Goal: Information Seeking & Learning: Understand process/instructions

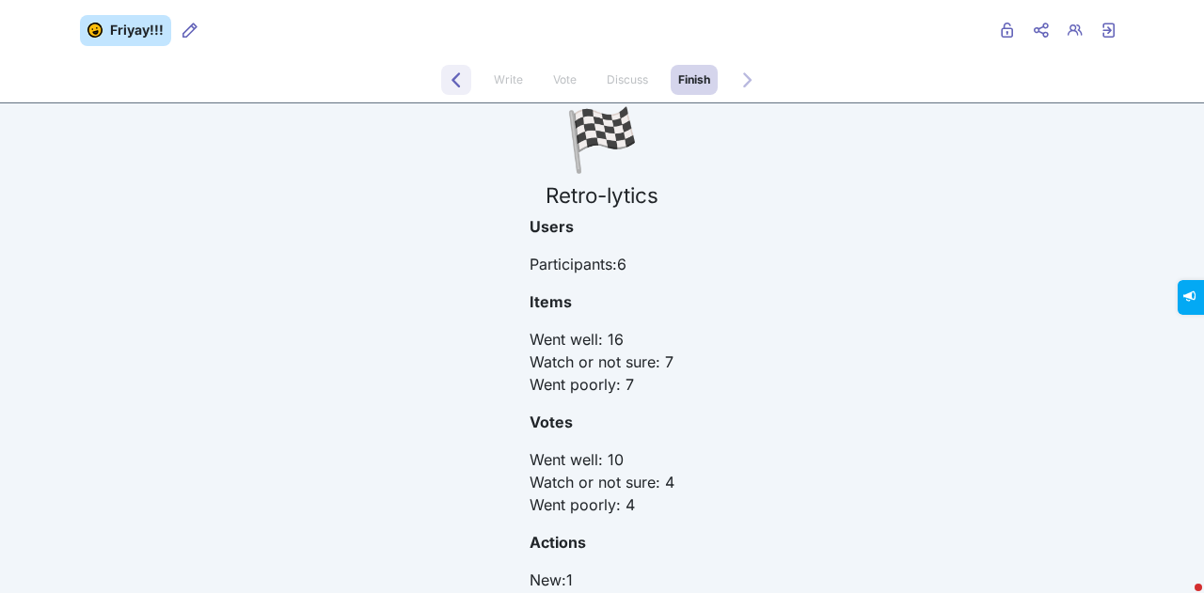
click at [449, 90] on span "Back to Discuss" at bounding box center [456, 94] width 15 height 15
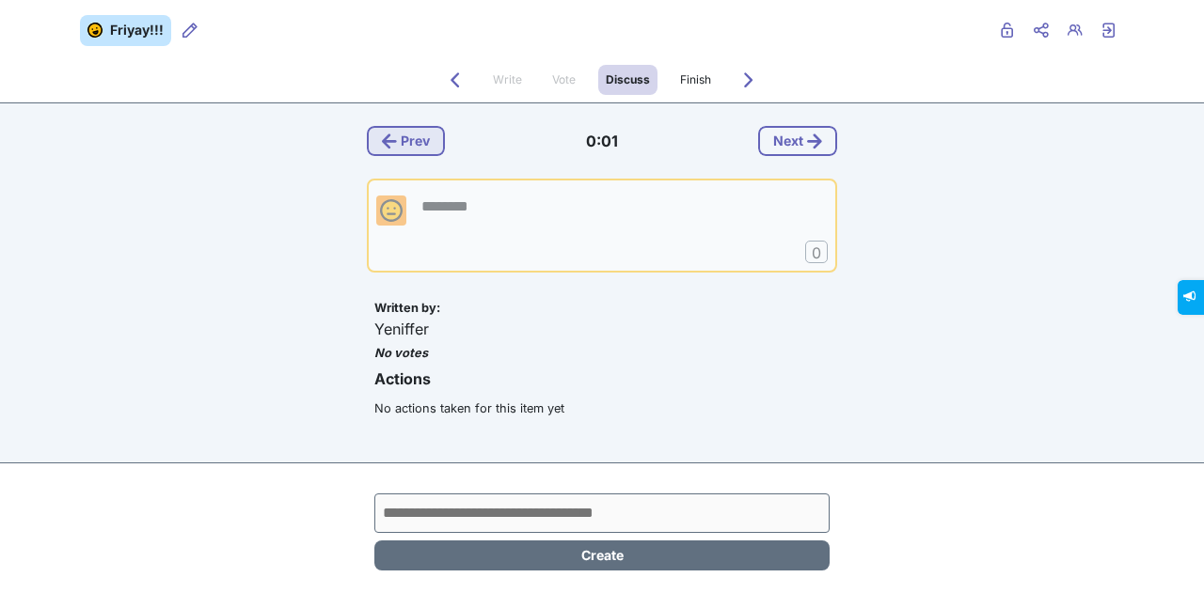
click at [419, 136] on button "Prev" at bounding box center [406, 141] width 78 height 30
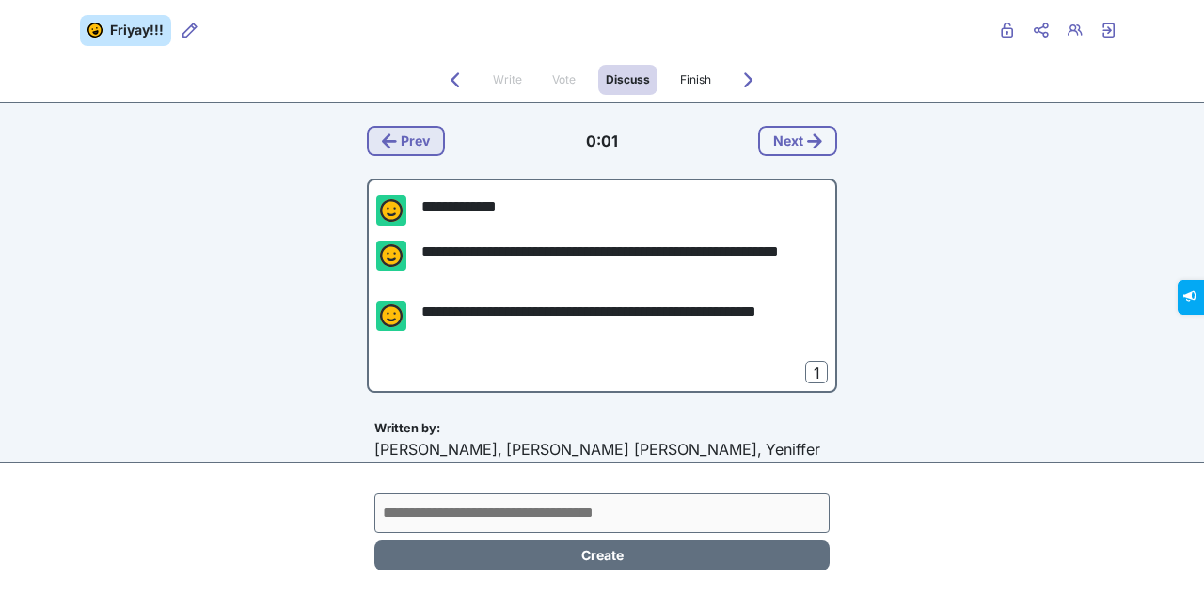
click at [419, 136] on button "Prev" at bounding box center [406, 141] width 78 height 30
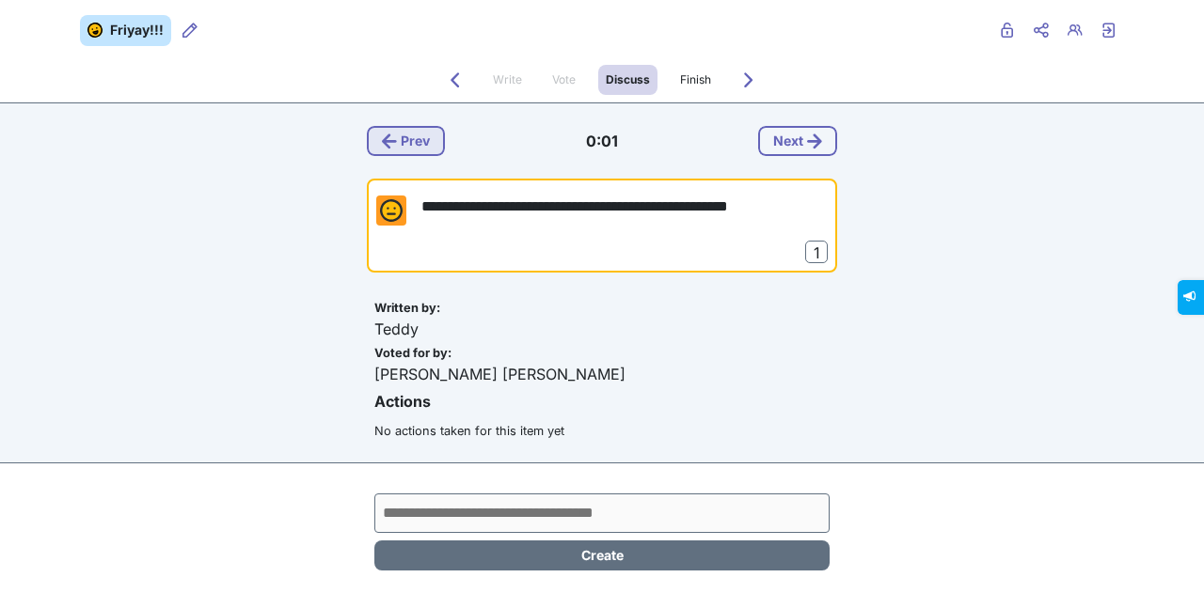
click at [419, 136] on button "Prev" at bounding box center [406, 141] width 78 height 30
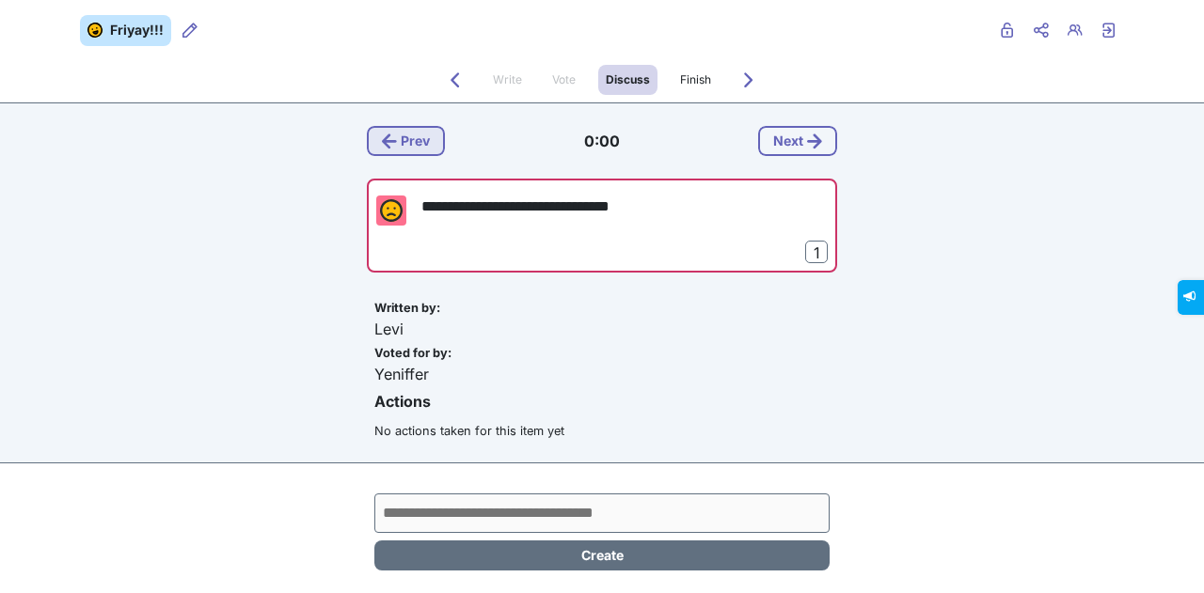
click at [419, 136] on button "Prev" at bounding box center [406, 141] width 78 height 30
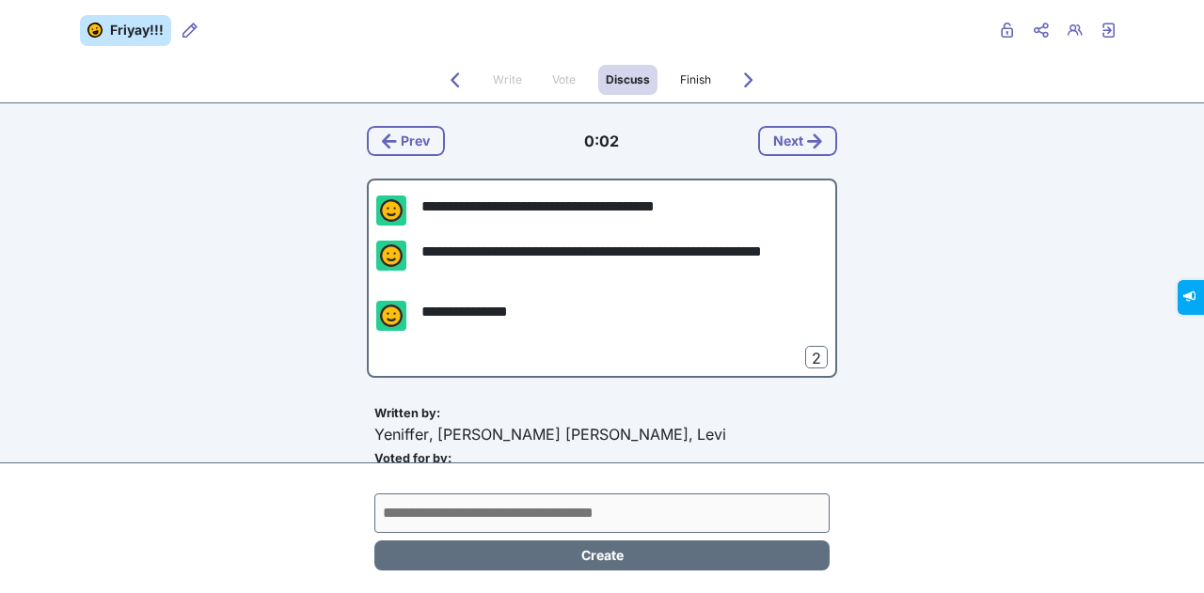
click at [599, 418] on div "**********" at bounding box center [602, 328] width 470 height 450
click at [599, 149] on button "Next" at bounding box center [797, 141] width 79 height 30
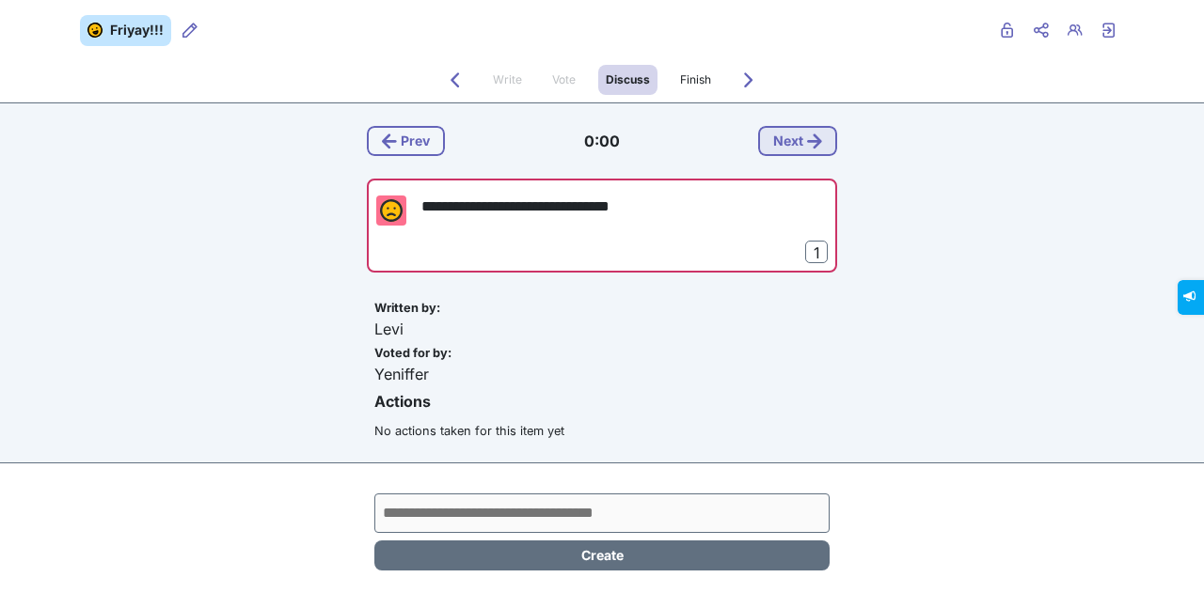
click at [599, 149] on button "Next" at bounding box center [797, 141] width 79 height 30
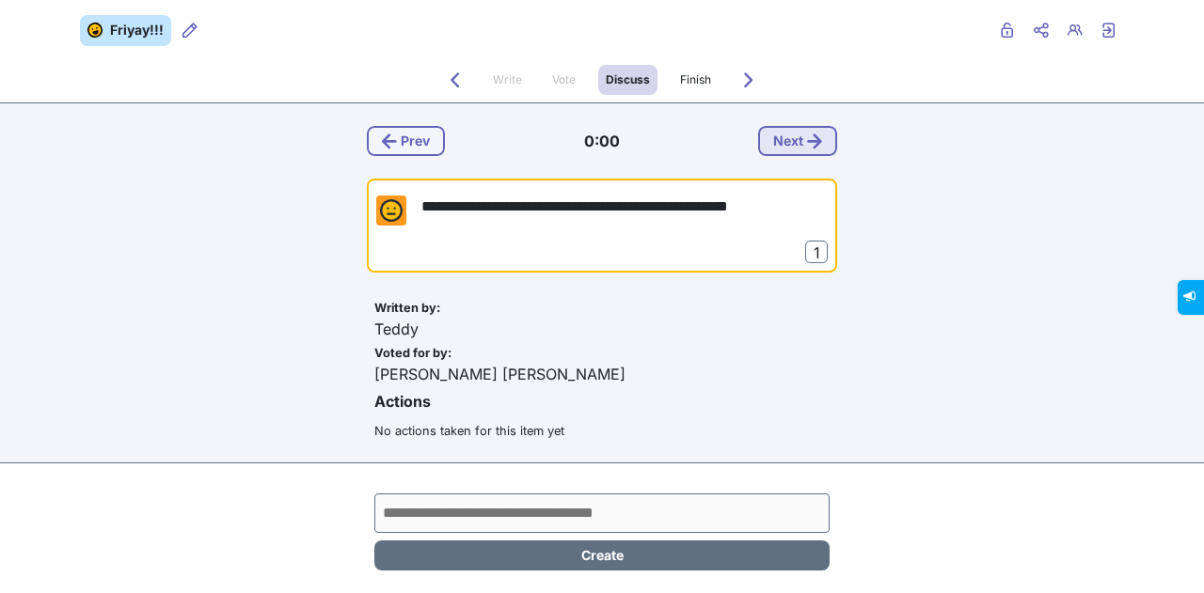
click at [599, 149] on button "Next" at bounding box center [797, 141] width 79 height 30
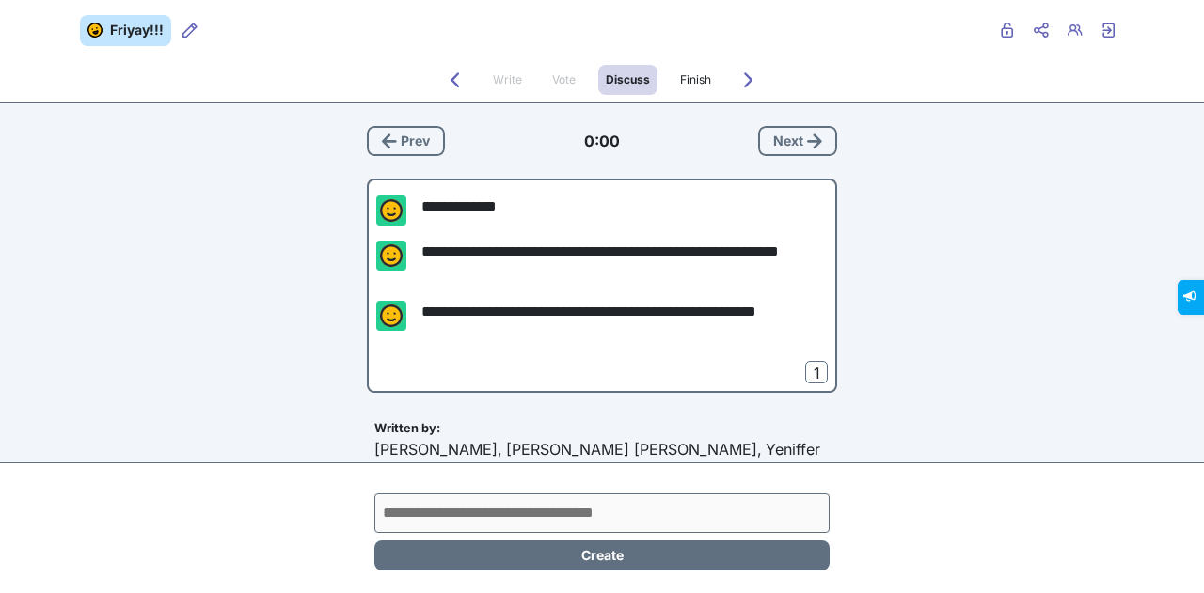
click at [599, 149] on button "Next" at bounding box center [797, 141] width 79 height 30
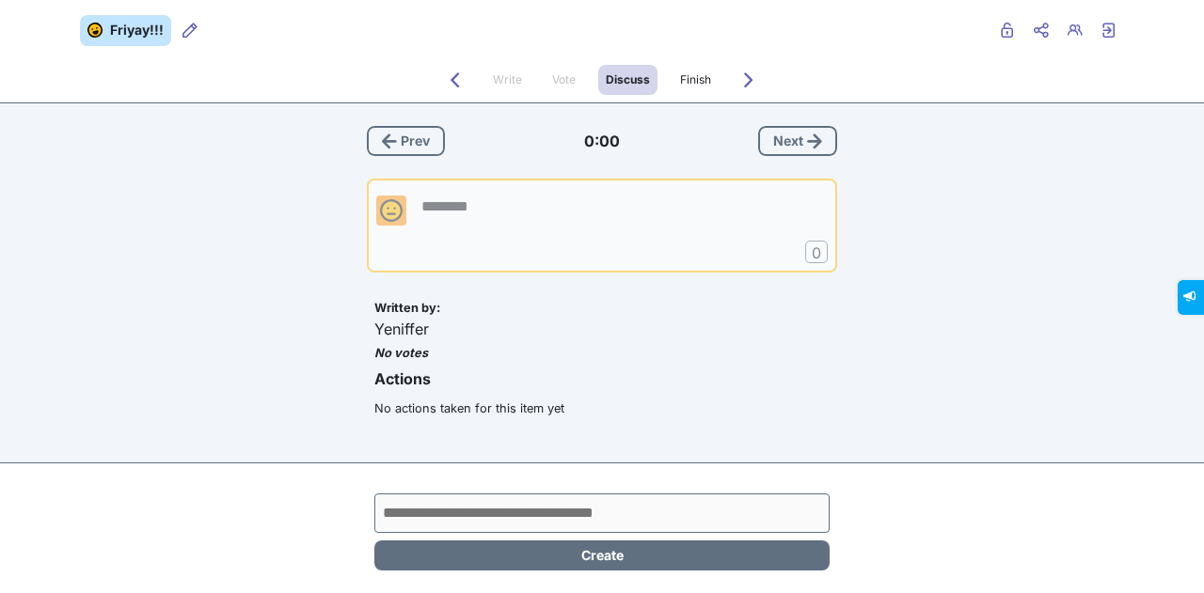
click at [599, 149] on button "Next" at bounding box center [797, 141] width 79 height 30
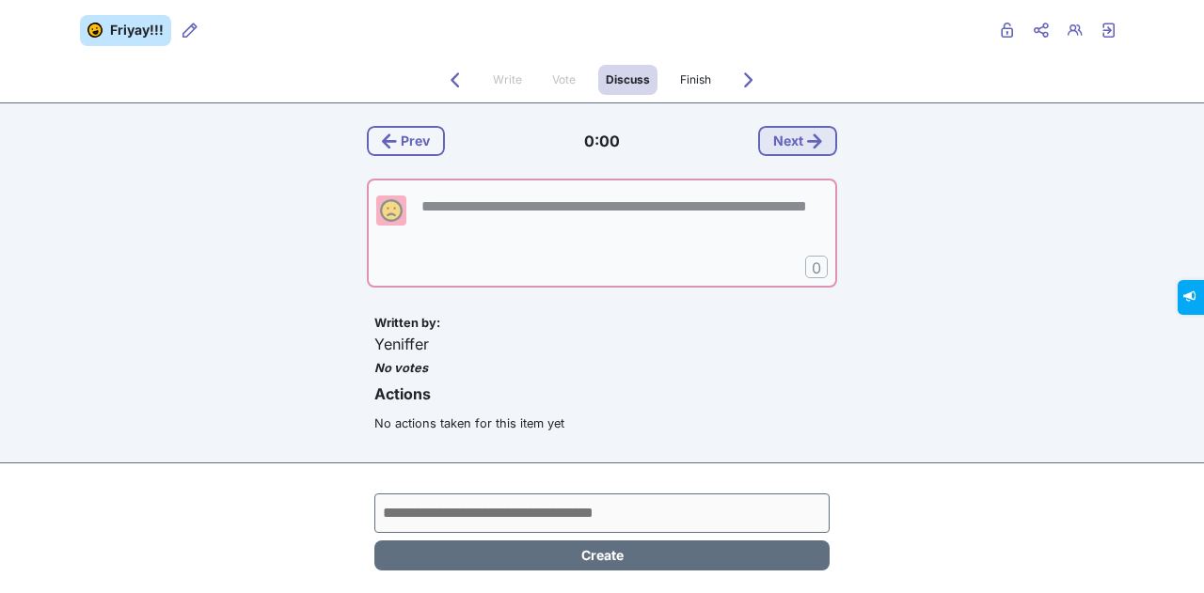
click at [599, 149] on button "Next" at bounding box center [797, 141] width 79 height 30
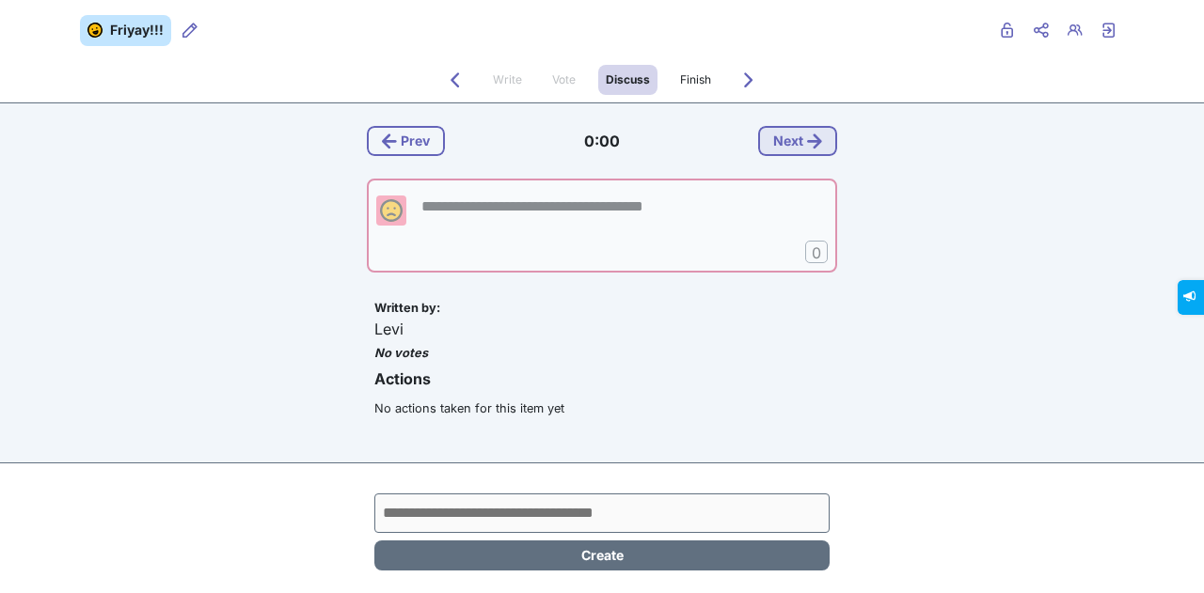
click at [599, 149] on button "Next" at bounding box center [797, 141] width 79 height 30
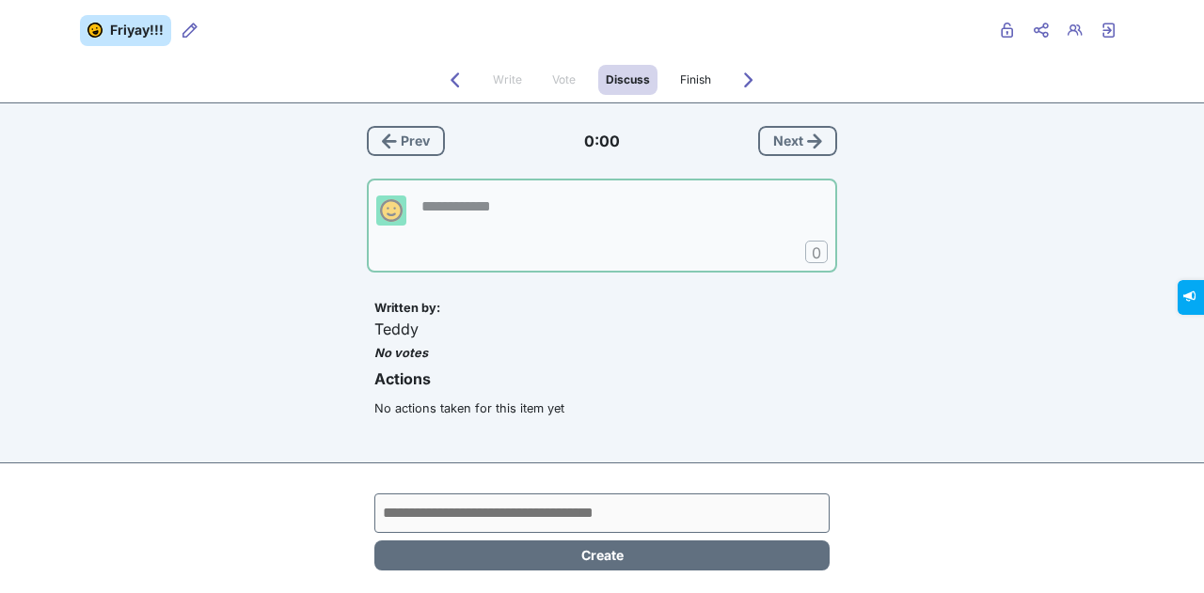
click at [599, 149] on button "Next" at bounding box center [797, 141] width 79 height 30
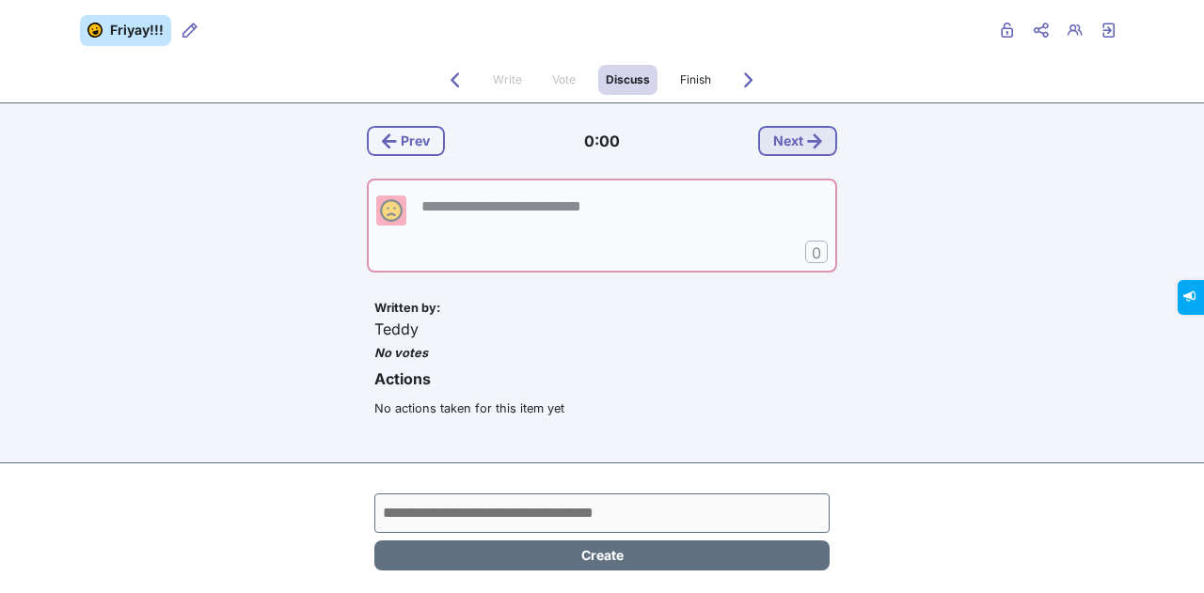
click at [599, 149] on button "Next" at bounding box center [797, 141] width 79 height 30
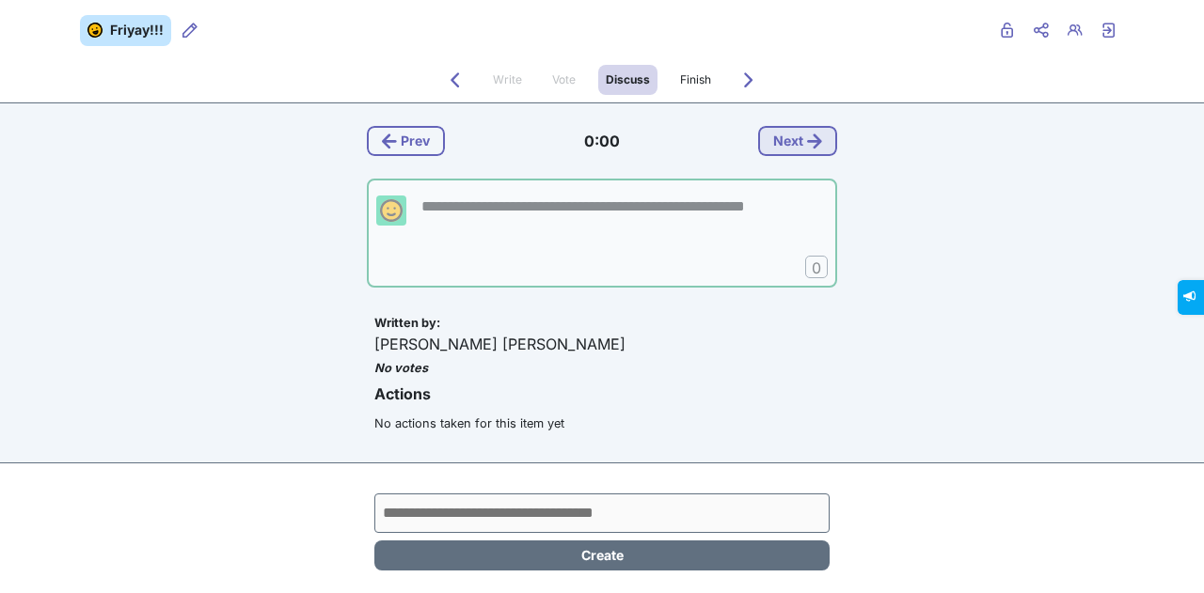
click at [599, 149] on button "Next" at bounding box center [797, 141] width 79 height 30
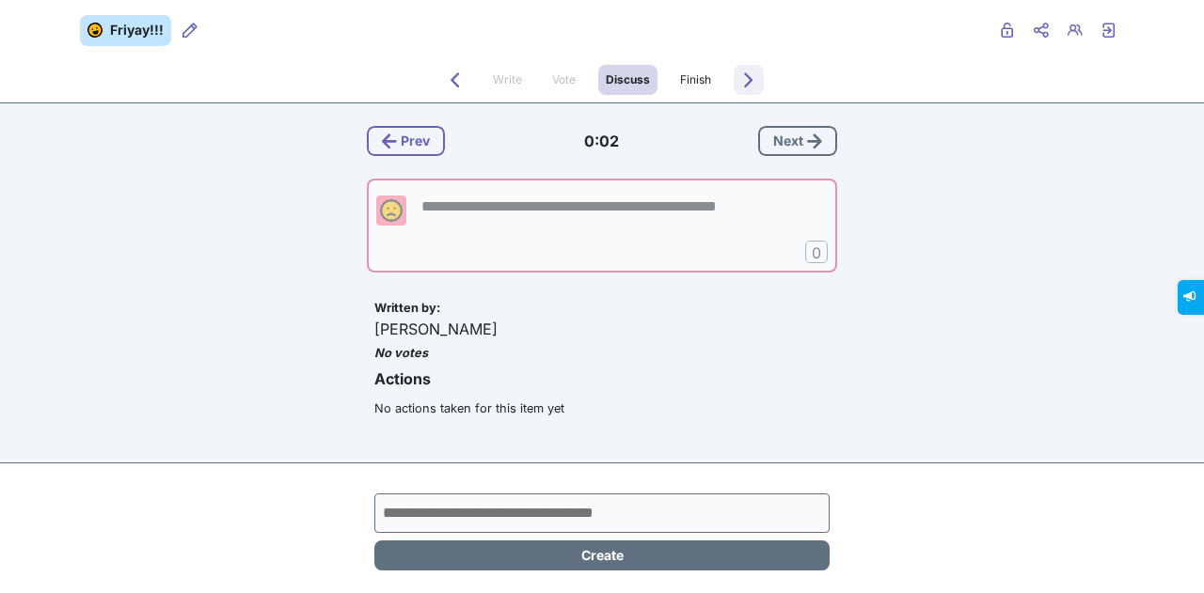
click at [599, 80] on icon "Forwards to Finish" at bounding box center [748, 79] width 15 height 15
